Goal: Transaction & Acquisition: Purchase product/service

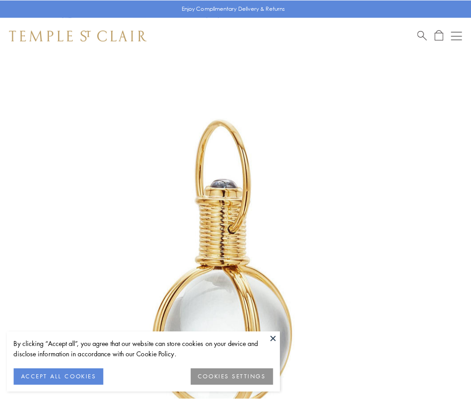
scroll to position [234, 0]
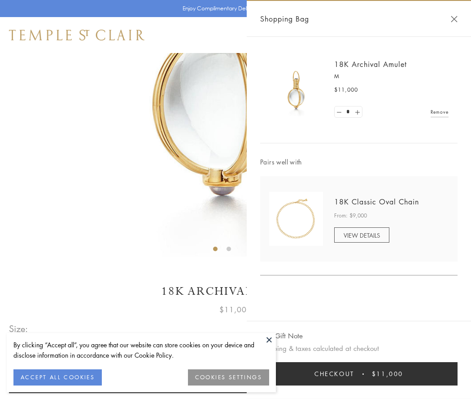
click at [359, 373] on button "Checkout $11,000" at bounding box center [358, 373] width 197 height 23
